Goal: Navigation & Orientation: Find specific page/section

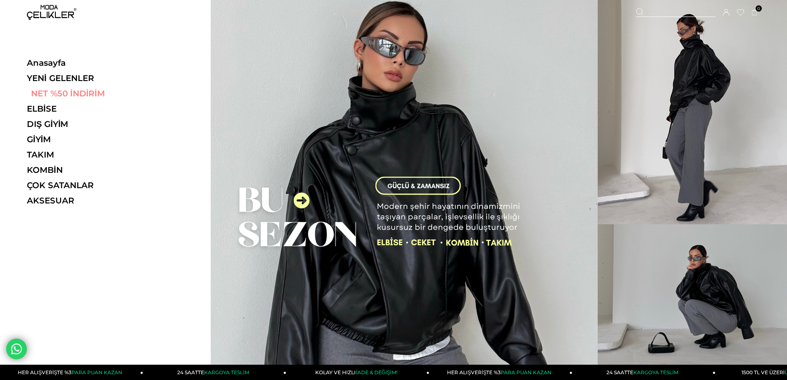
click at [48, 93] on link "NET %50 İNDİRİM" at bounding box center [84, 93] width 114 height 10
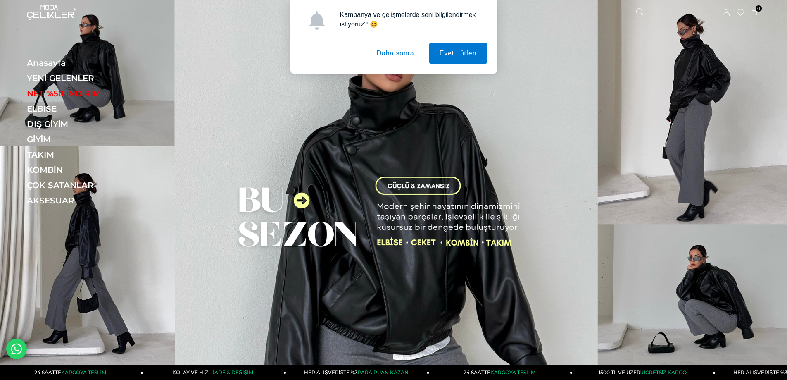
click at [393, 60] on button "Daha sonra" at bounding box center [396, 53] width 58 height 21
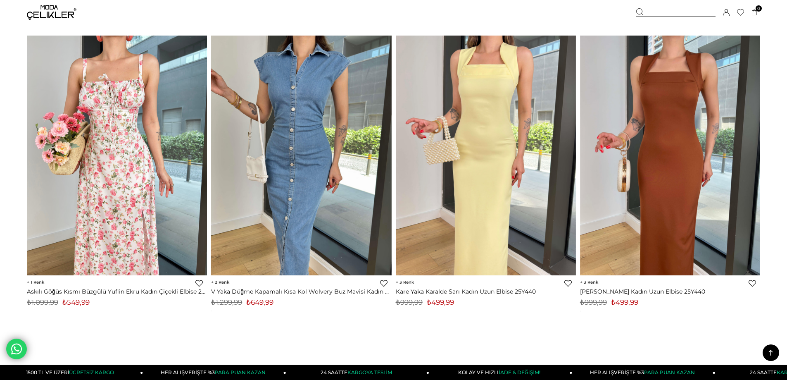
scroll to position [5951, 0]
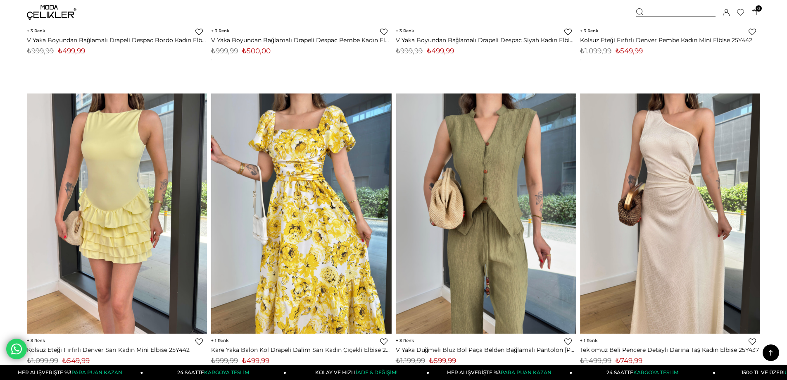
scroll to position [0, 0]
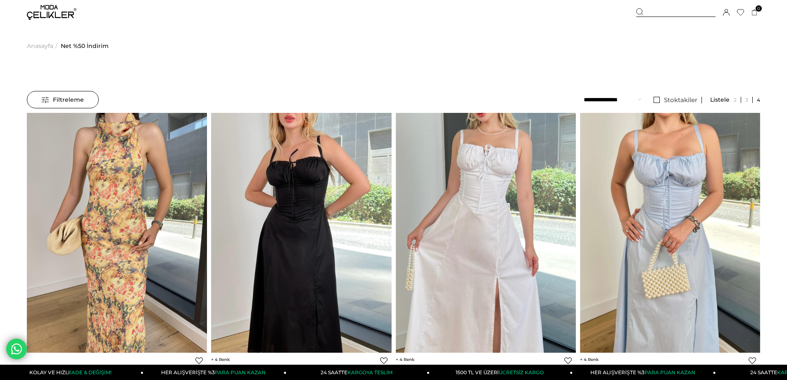
click at [53, 10] on img at bounding box center [52, 12] width 50 height 15
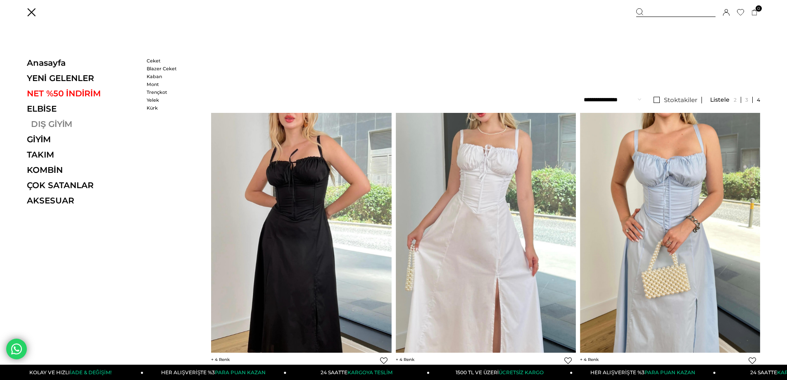
click at [40, 126] on link "DIŞ GİYİM" at bounding box center [84, 124] width 114 height 10
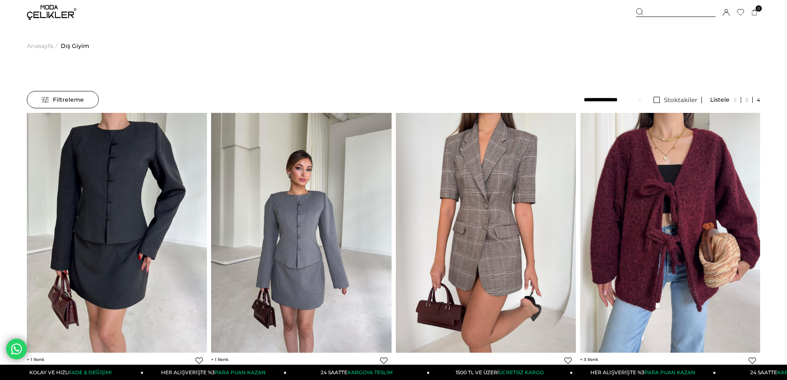
click at [41, 48] on span "Anasayfa" at bounding box center [40, 46] width 26 height 42
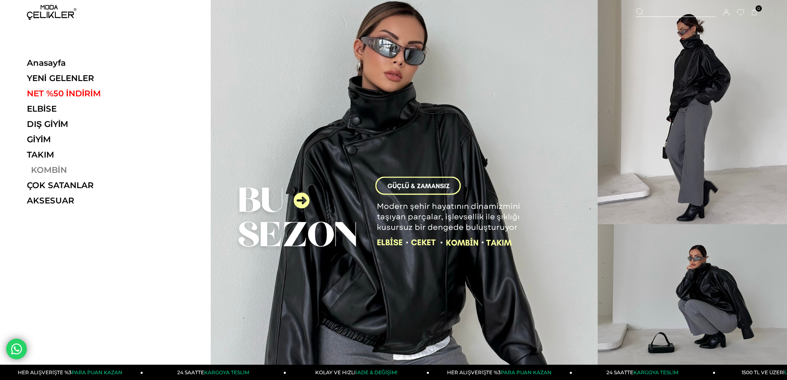
click at [41, 166] on link "KOMBİN" at bounding box center [84, 170] width 114 height 10
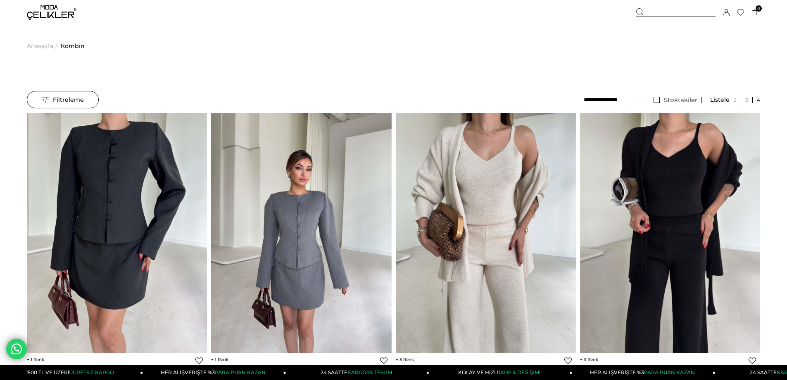
click at [38, 48] on span "Anasayfa" at bounding box center [40, 46] width 26 height 42
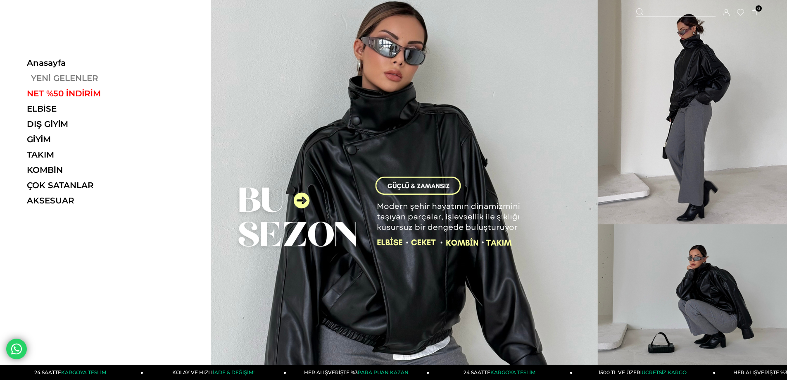
click at [63, 76] on link "YENİ GELENLER" at bounding box center [84, 78] width 114 height 10
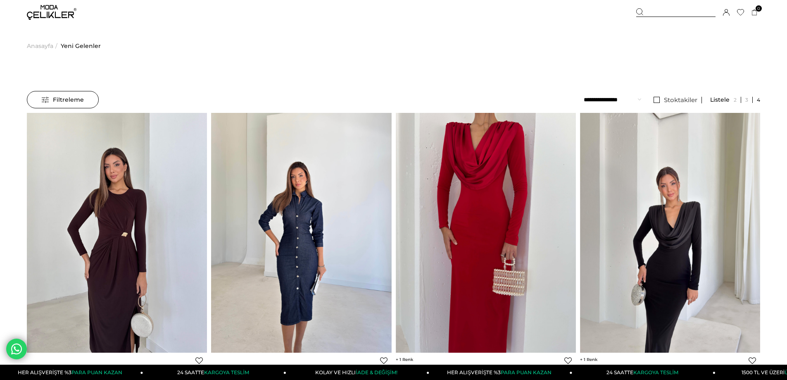
click at [48, 44] on span "Anasayfa" at bounding box center [40, 46] width 26 height 42
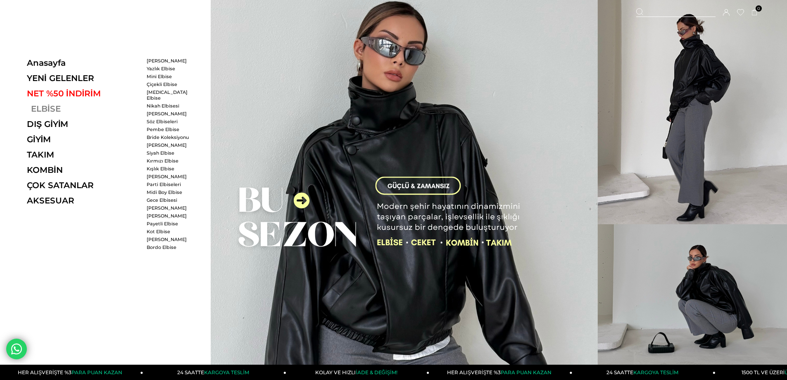
click at [39, 107] on link "ELBİSE" at bounding box center [84, 109] width 114 height 10
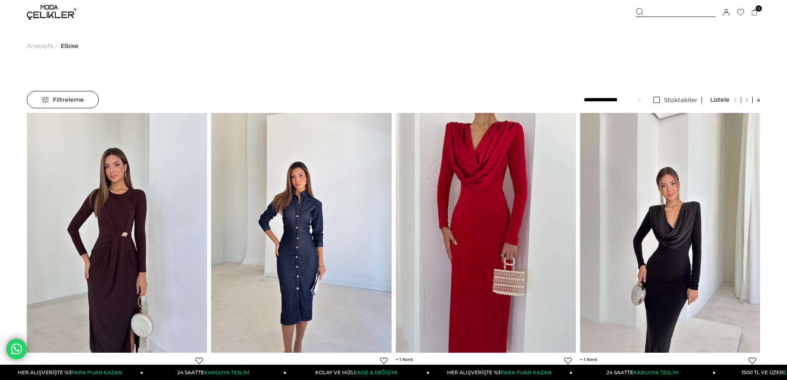
click at [43, 44] on span "Anasayfa" at bounding box center [40, 46] width 26 height 42
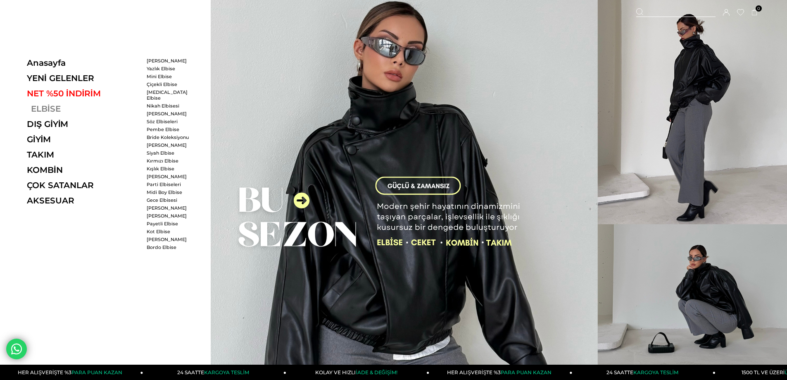
click at [40, 110] on link "ELBİSE" at bounding box center [84, 109] width 114 height 10
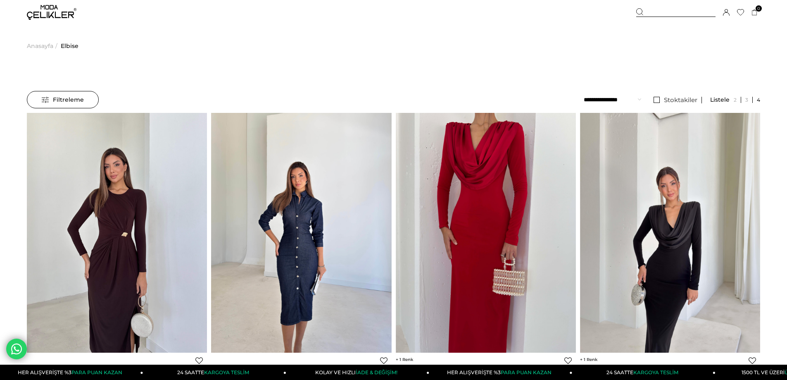
click at [43, 46] on span "Anasayfa" at bounding box center [40, 46] width 26 height 42
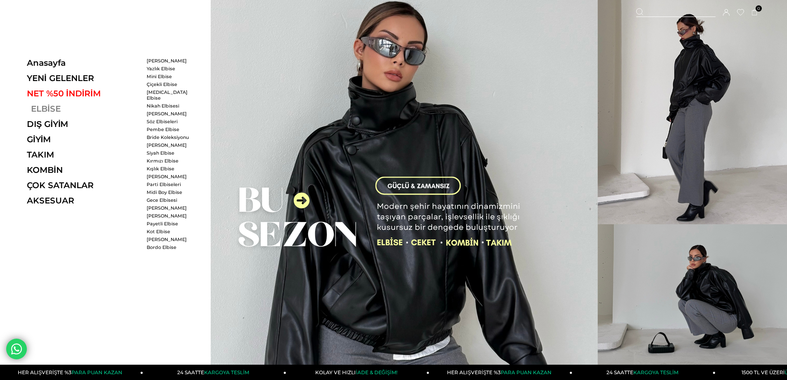
click at [45, 107] on link "ELBİSE" at bounding box center [84, 109] width 114 height 10
click at [169, 142] on link "[PERSON_NAME]" at bounding box center [171, 145] width 48 height 6
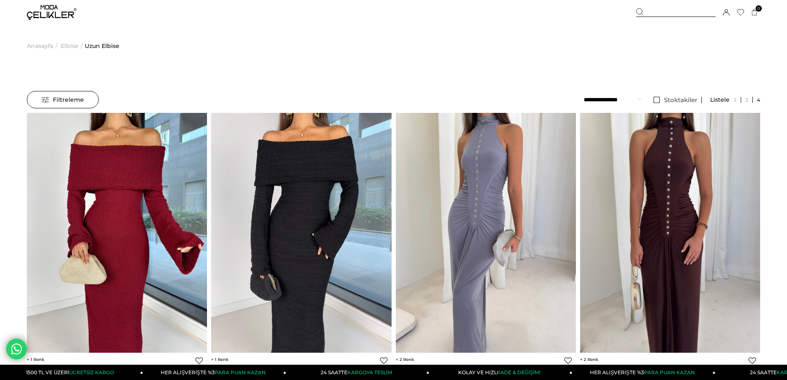
click at [69, 45] on span "Elbise" at bounding box center [70, 46] width 18 height 42
click at [36, 44] on span "Anasayfa" at bounding box center [40, 46] width 26 height 42
click at [37, 44] on span "Anasayfa" at bounding box center [40, 46] width 26 height 42
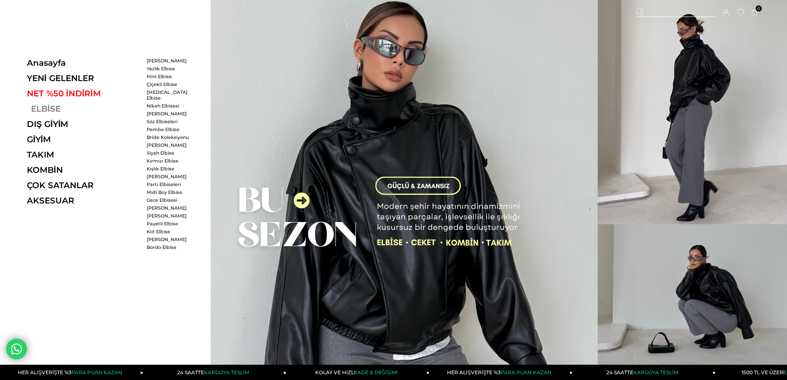
click at [52, 108] on link "ELBİSE" at bounding box center [84, 109] width 114 height 10
click at [160, 134] on link "Bride Koleksiyonu" at bounding box center [171, 137] width 48 height 6
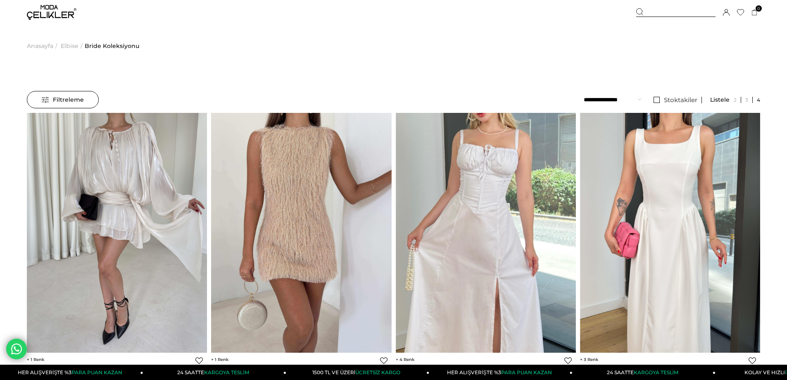
click at [41, 43] on span "Anasayfa" at bounding box center [40, 46] width 26 height 42
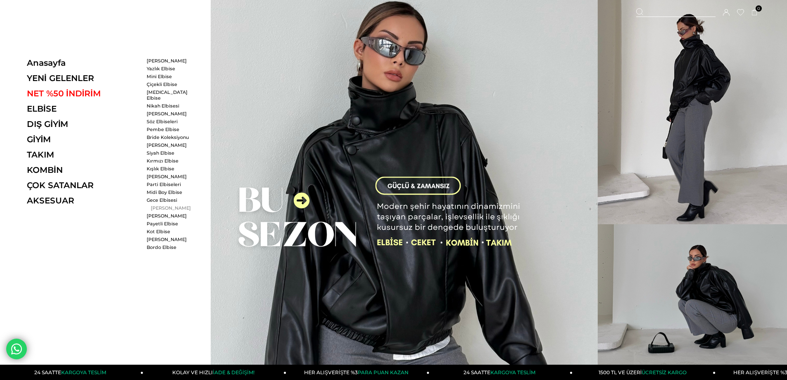
click at [157, 205] on link "[PERSON_NAME]" at bounding box center [171, 208] width 48 height 6
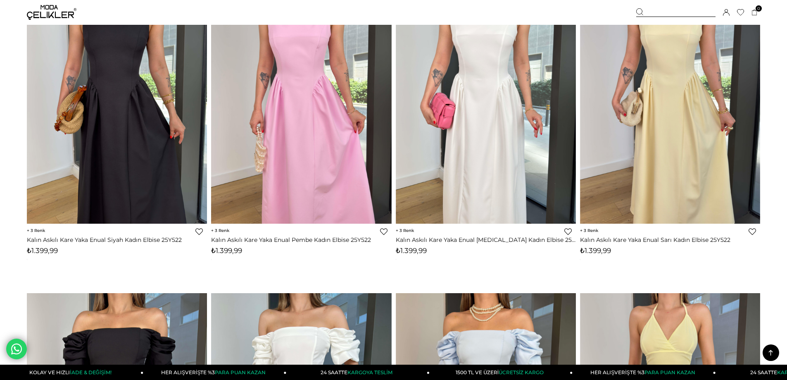
scroll to position [2603, 0]
